Goal: Navigation & Orientation: Find specific page/section

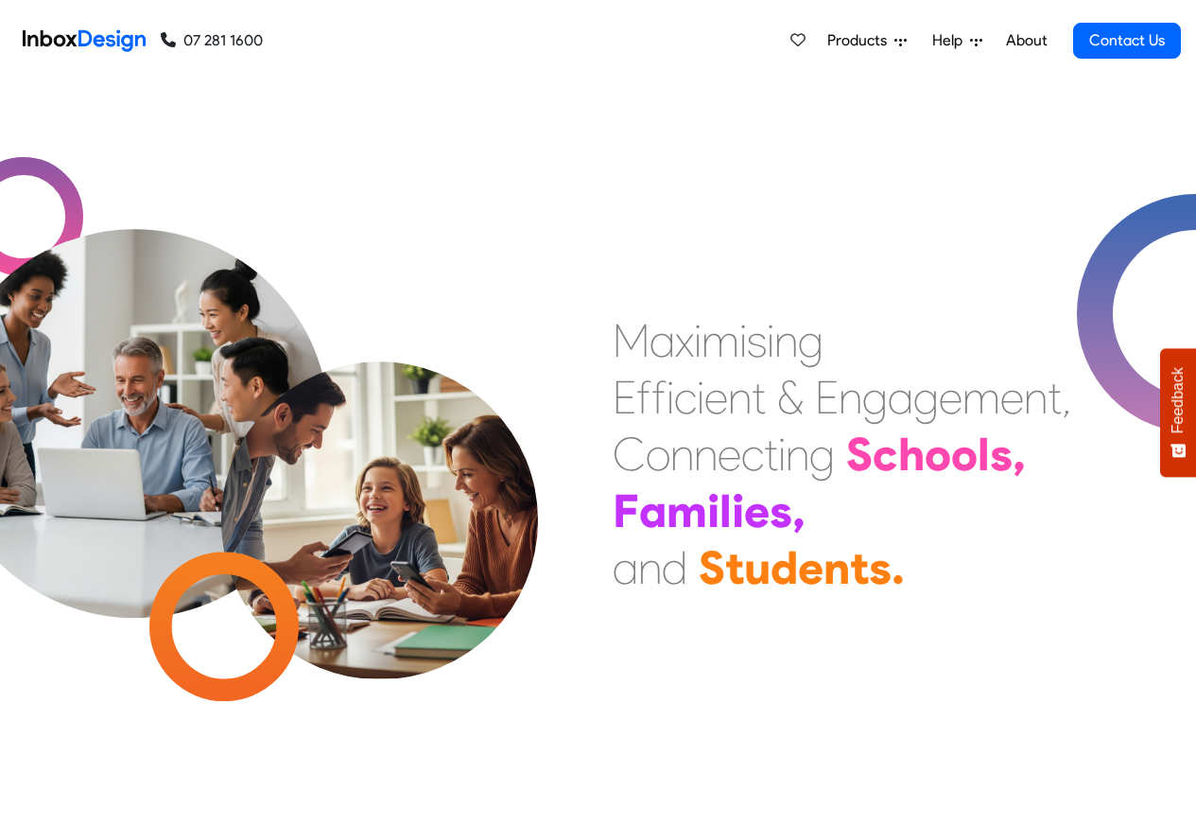
click at [1026, 42] on link "About" at bounding box center [1026, 41] width 52 height 38
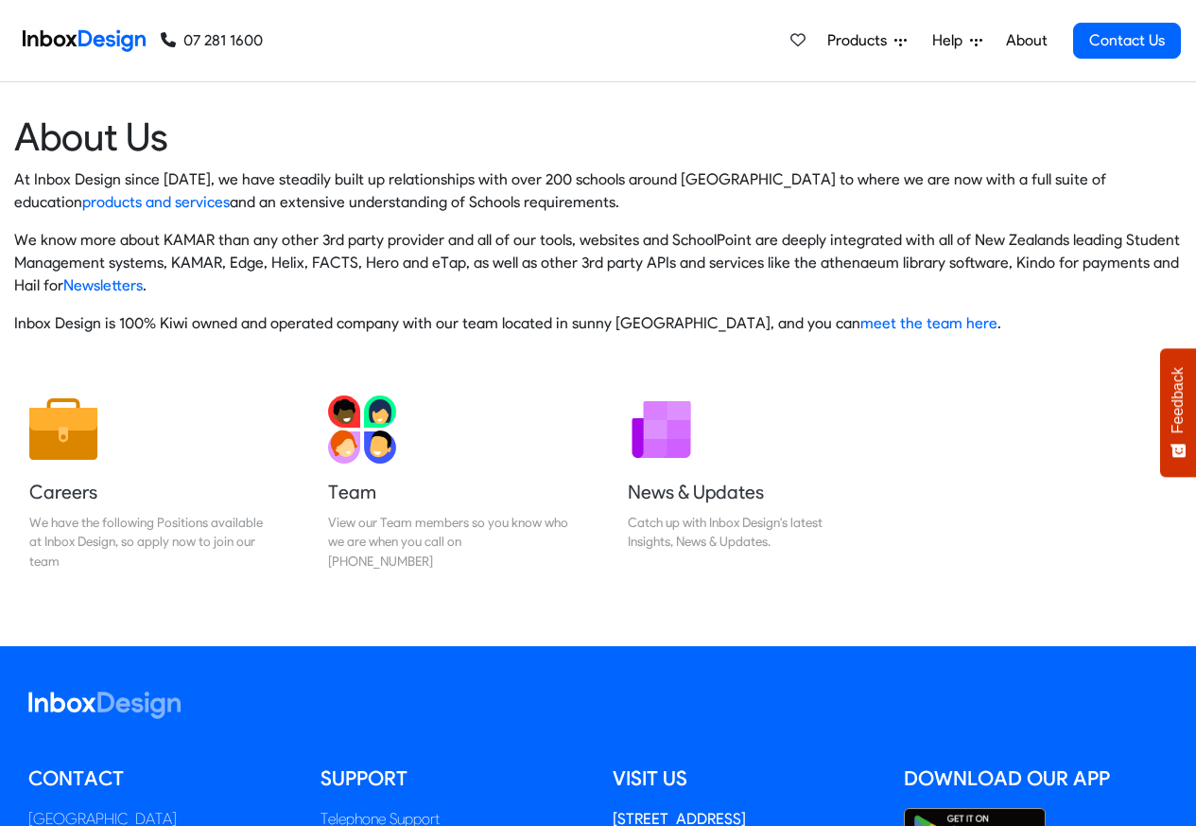
click at [92, 39] on img at bounding box center [84, 41] width 123 height 38
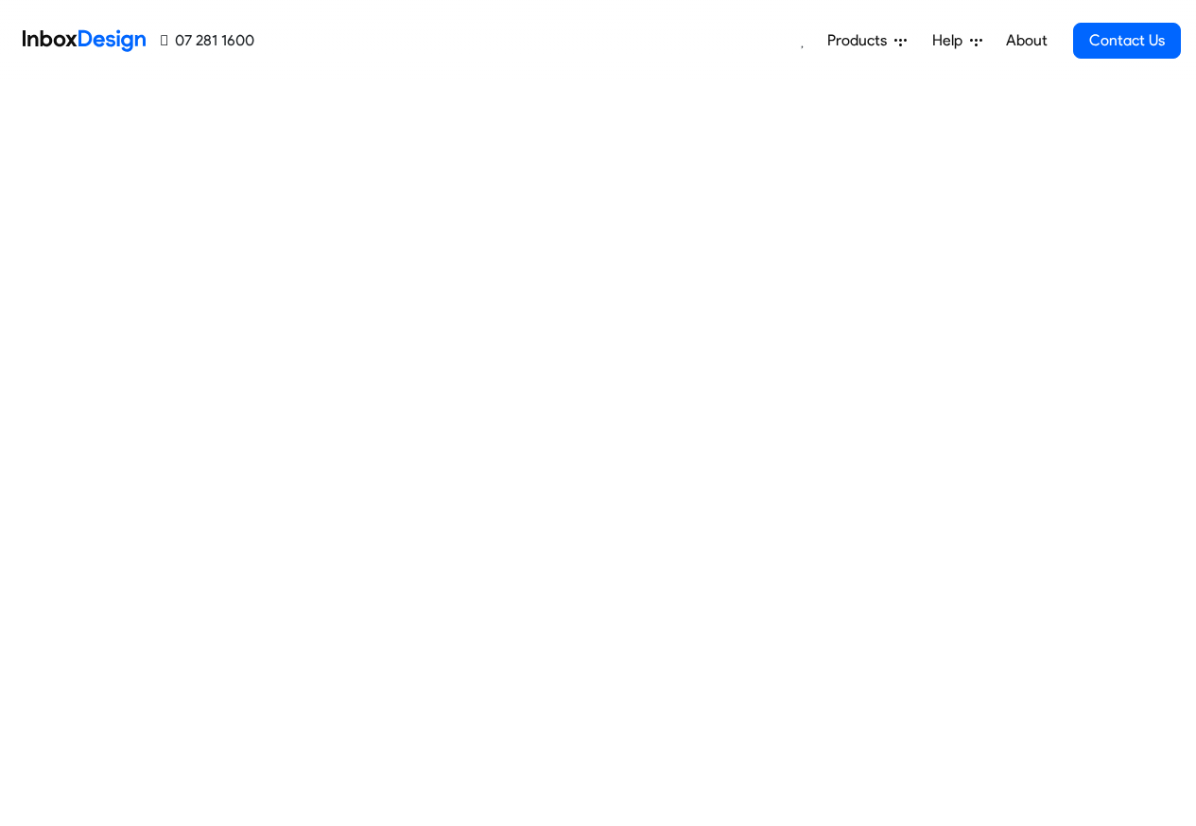
scroll to position [1365, 0]
